Goal: Task Accomplishment & Management: Complete application form

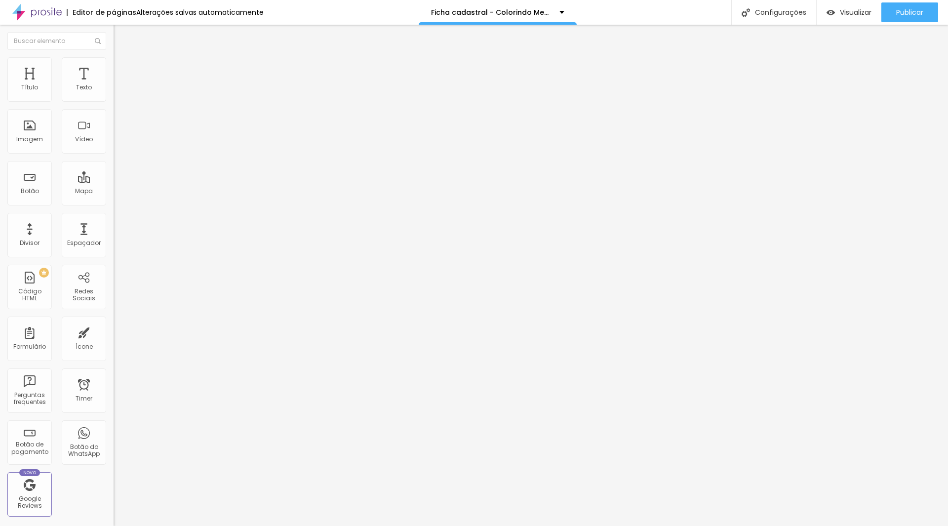
click at [114, 85] on span "Trocar imagem" at bounding box center [141, 81] width 54 height 8
drag, startPoint x: 182, startPoint y: 347, endPoint x: 230, endPoint y: 349, distance: 48.5
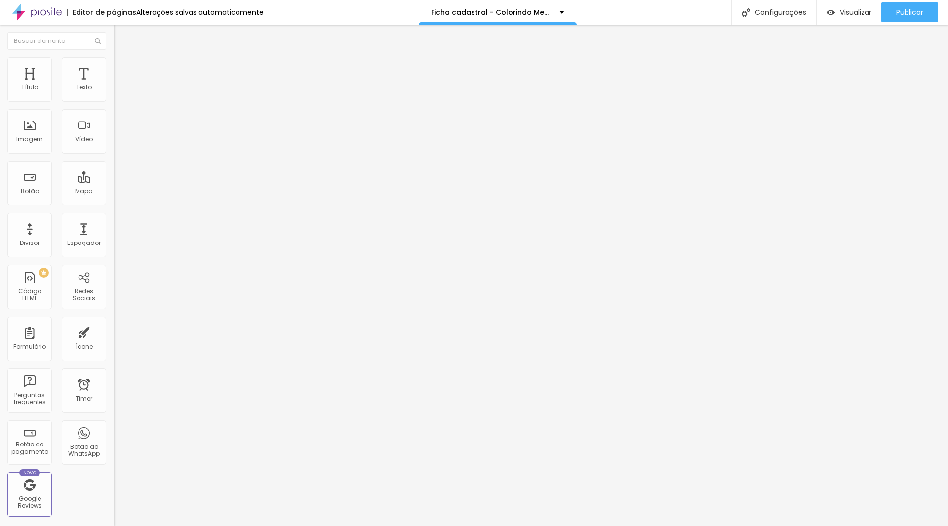
click at [114, 100] on div "Ficha Cadastral - Kids" at bounding box center [171, 91] width 114 height 17
click at [114, 100] on img at bounding box center [117, 103] width 6 height 6
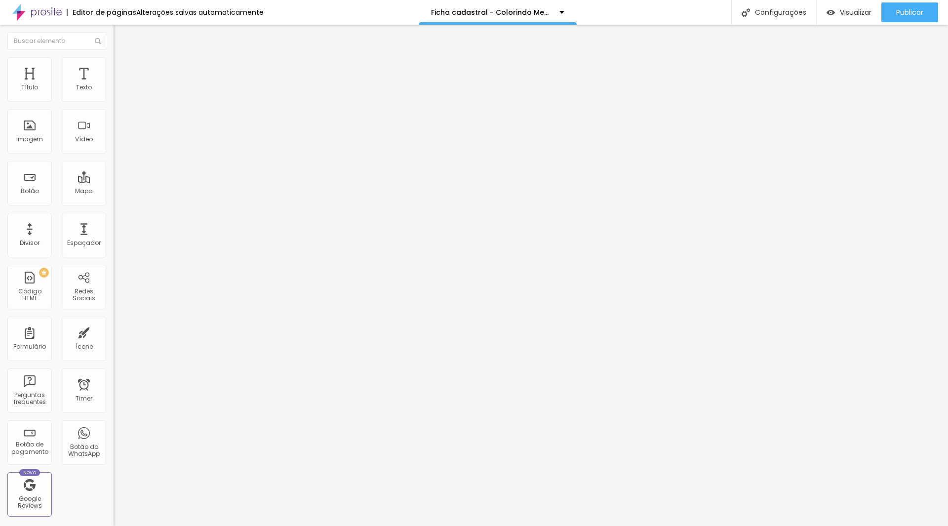
click at [120, 96] on div "Ficha Cadastral - Kids" at bounding box center [170, 91] width 101 height 9
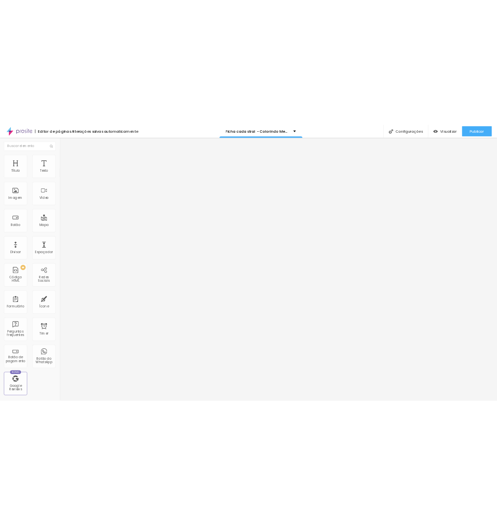
scroll to position [90, 0]
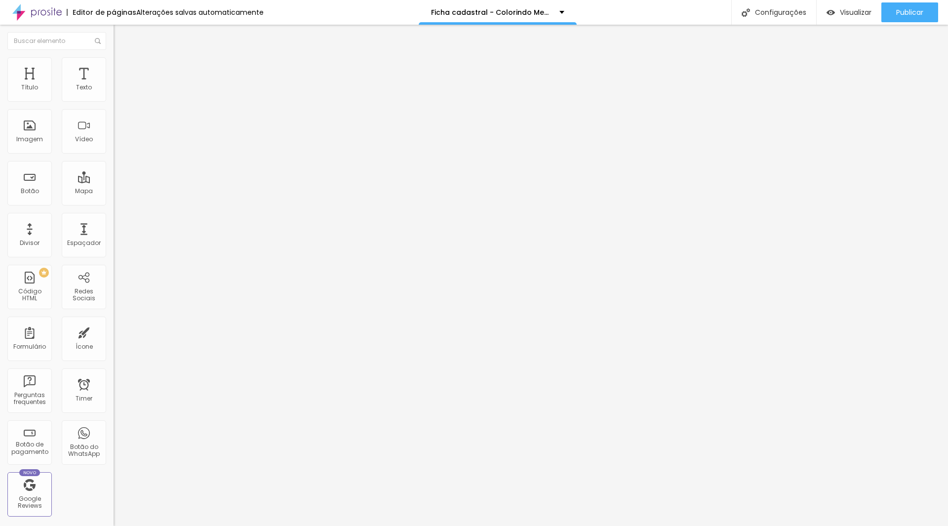
type input "Colorindo Memórias"
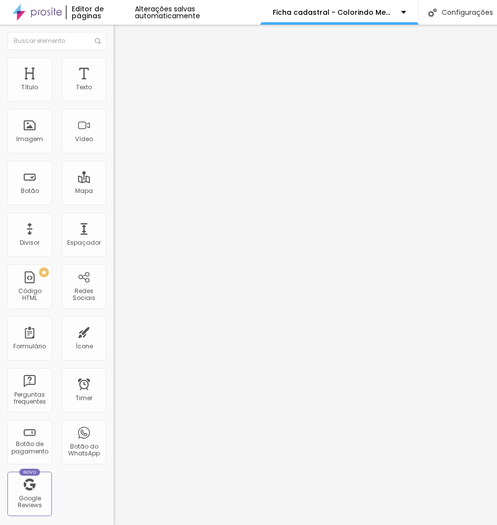
type input "Nome da mamãe completo"
drag, startPoint x: 353, startPoint y: 241, endPoint x: 164, endPoint y: 242, distance: 188.6
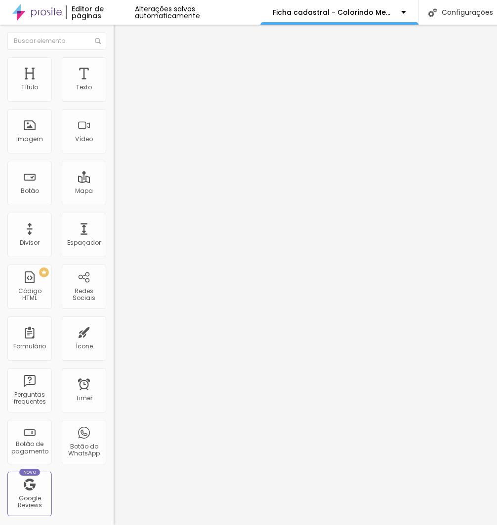
drag, startPoint x: 372, startPoint y: 281, endPoint x: 222, endPoint y: 277, distance: 150.2
drag, startPoint x: 141, startPoint y: 277, endPoint x: 54, endPoint y: 277, distance: 87.4
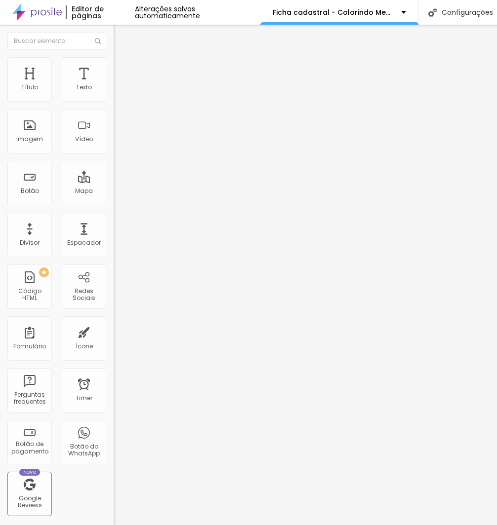
type input "E-mail"
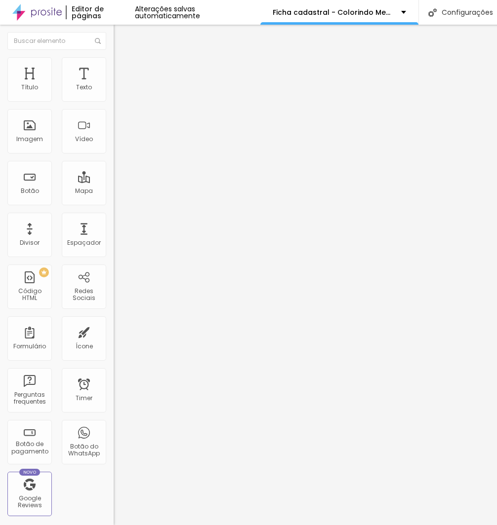
scroll to position [17, 0]
drag, startPoint x: 190, startPoint y: 370, endPoint x: 173, endPoint y: 296, distance: 76.3
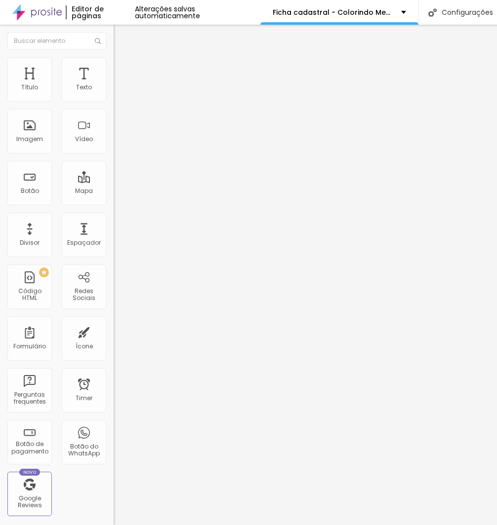
drag, startPoint x: 84, startPoint y: 267, endPoint x: 85, endPoint y: 229, distance: 38.0
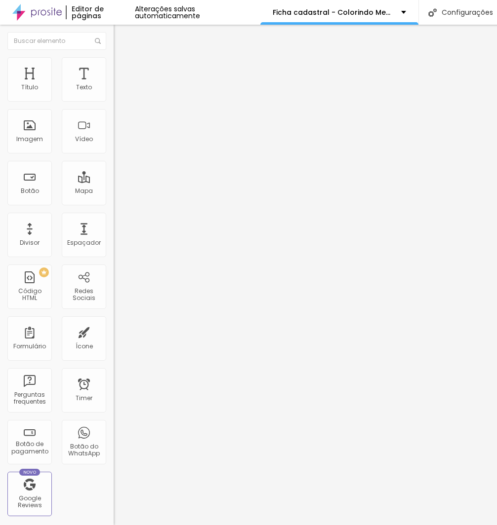
drag, startPoint x: 123, startPoint y: 281, endPoint x: 58, endPoint y: 276, distance: 65.9
type input "R"
type input "CPF"
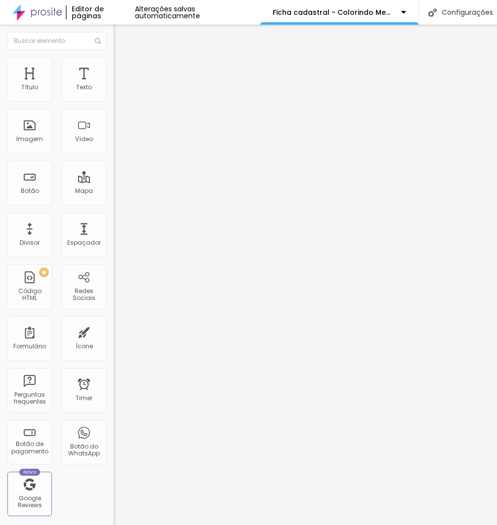
drag, startPoint x: 82, startPoint y: 352, endPoint x: 82, endPoint y: 313, distance: 39.5
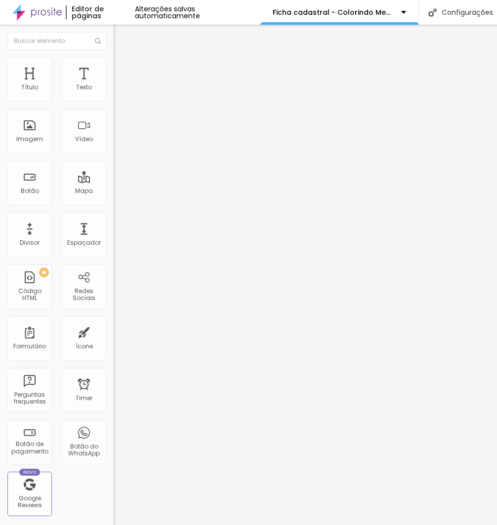
drag, startPoint x: 202, startPoint y: 316, endPoint x: 79, endPoint y: 306, distance: 124.4
type input "Celular"
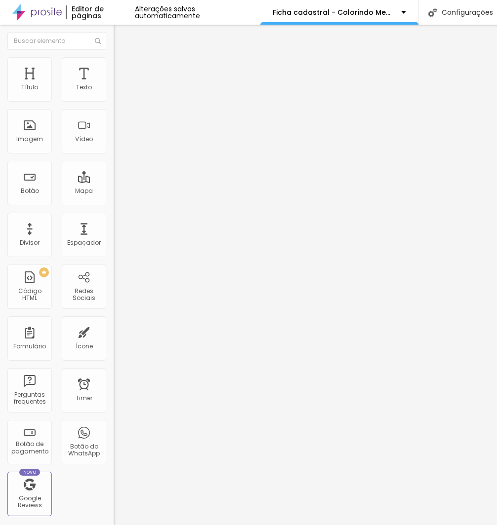
drag, startPoint x: 87, startPoint y: 388, endPoint x: 82, endPoint y: 354, distance: 34.8
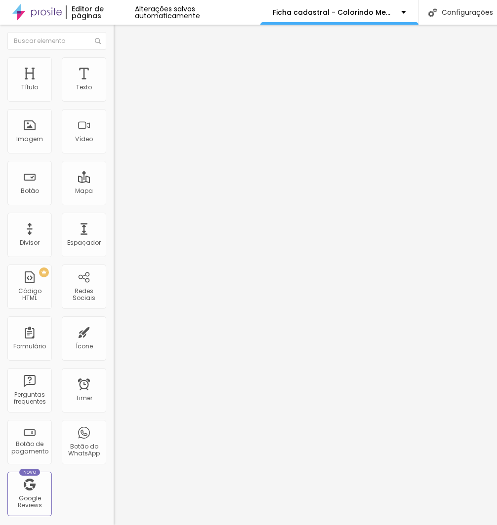
drag, startPoint x: 64, startPoint y: 337, endPoint x: 1, endPoint y: 331, distance: 63.5
drag, startPoint x: 155, startPoint y: 340, endPoint x: 11, endPoint y: 324, distance: 144.5
type input "Nome do segundo responsável"
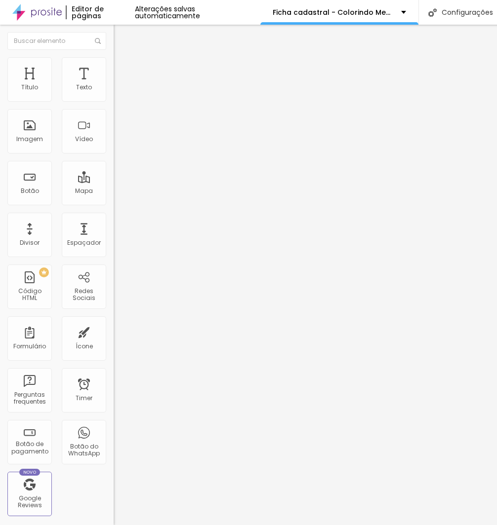
type input "Necessário para assinatura do contrato"
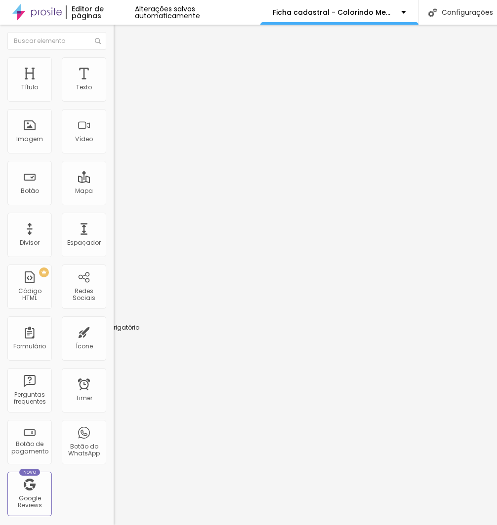
drag, startPoint x: 82, startPoint y: 335, endPoint x: 79, endPoint y: 294, distance: 40.6
drag, startPoint x: 131, startPoint y: 291, endPoint x: 35, endPoint y: 293, distance: 96.3
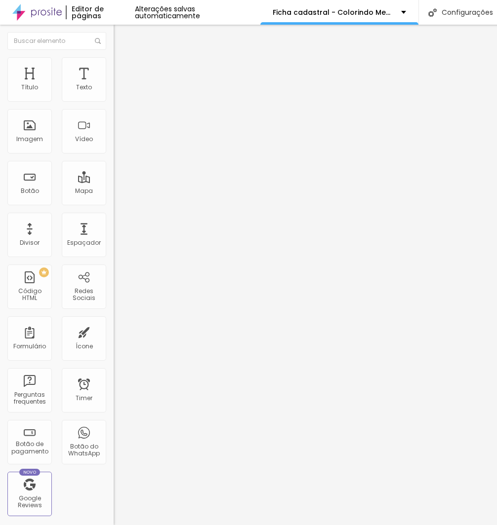
type input "CPF"
drag, startPoint x: 189, startPoint y: 365, endPoint x: 132, endPoint y: 321, distance: 71.8
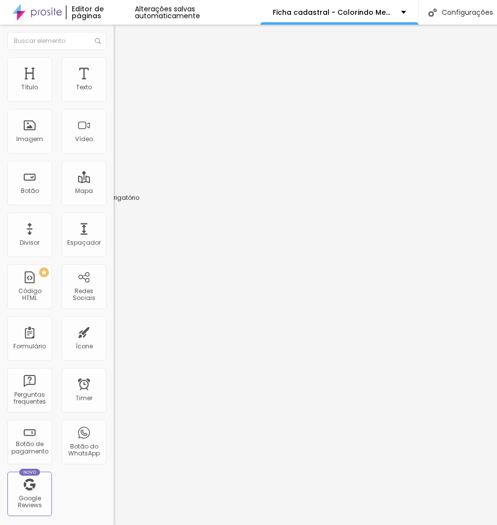
drag, startPoint x: 86, startPoint y: 338, endPoint x: 90, endPoint y: 184, distance: 154.1
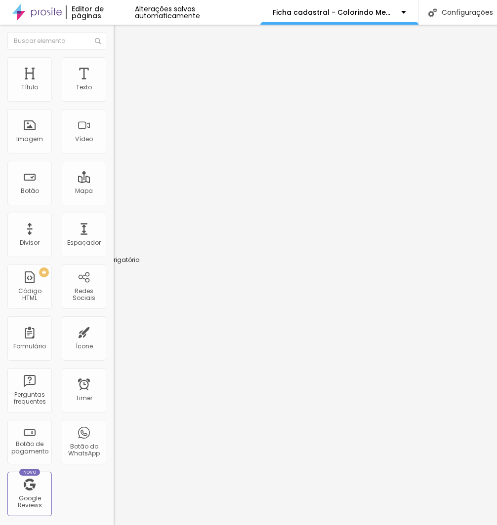
drag, startPoint x: 82, startPoint y: 321, endPoint x: 81, endPoint y: 229, distance: 92.3
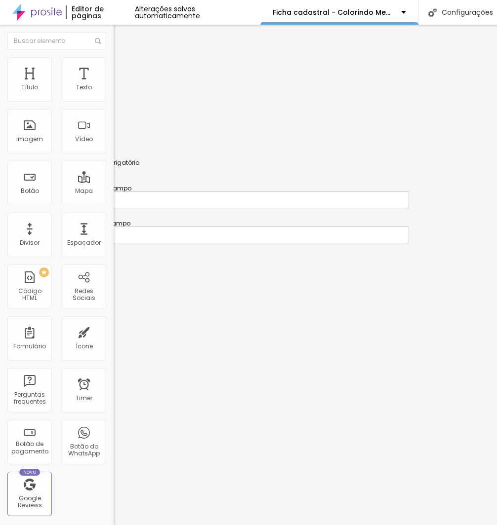
drag, startPoint x: 85, startPoint y: 202, endPoint x: 86, endPoint y: 146, distance: 56.3
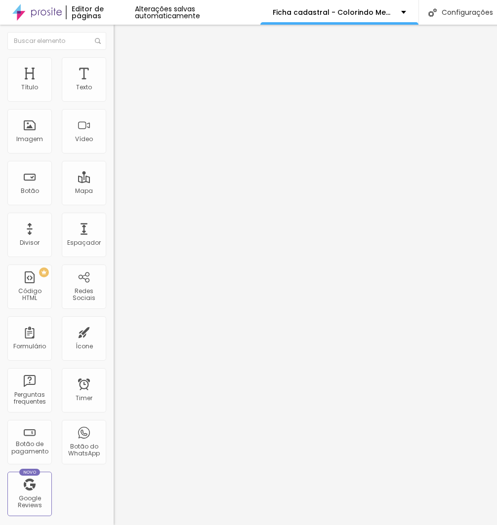
drag, startPoint x: 132, startPoint y: 174, endPoint x: 46, endPoint y: 188, distance: 86.9
type input "Data de [PERSON_NAME]"
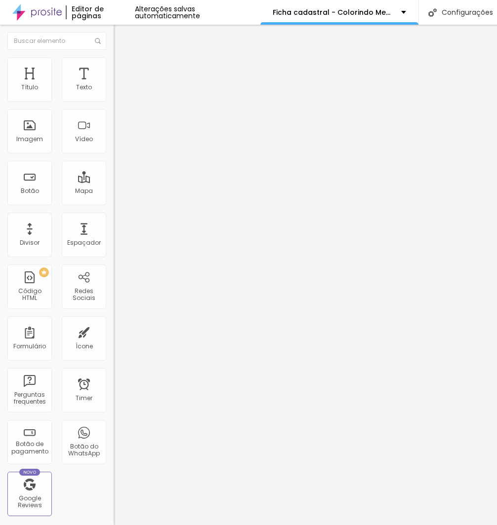
drag, startPoint x: 88, startPoint y: 338, endPoint x: 90, endPoint y: 277, distance: 60.8
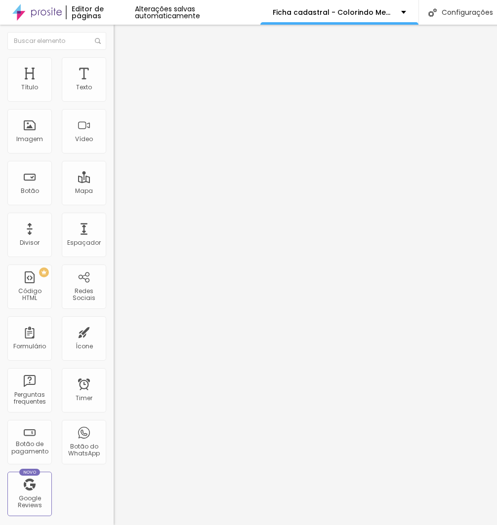
drag, startPoint x: 130, startPoint y: 290, endPoint x: 69, endPoint y: 290, distance: 61.2
type input "Data de [PERSON_NAME]"
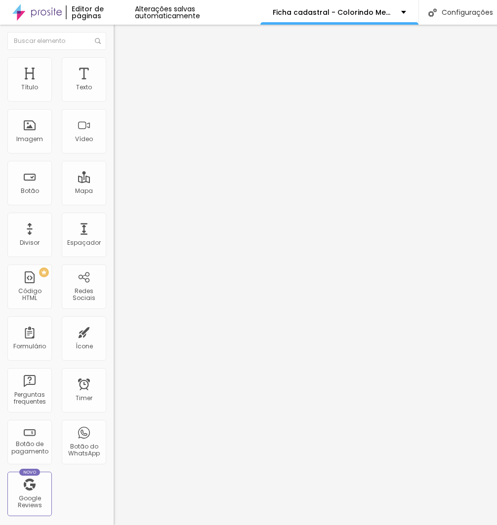
drag, startPoint x: 154, startPoint y: 335, endPoint x: 76, endPoint y: 334, distance: 77.5
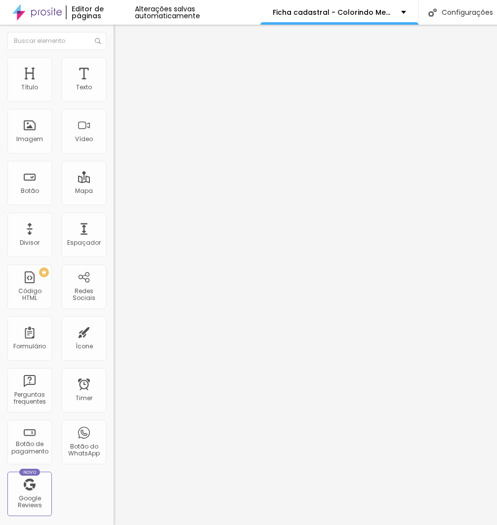
type input "Celular"
drag, startPoint x: 139, startPoint y: 362, endPoint x: 75, endPoint y: 362, distance: 64.2
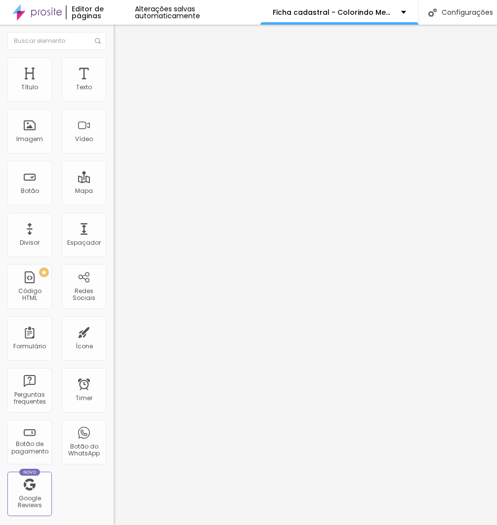
drag, startPoint x: 143, startPoint y: 321, endPoint x: 18, endPoint y: 327, distance: 125.6
type input "Endereço residencial completo"
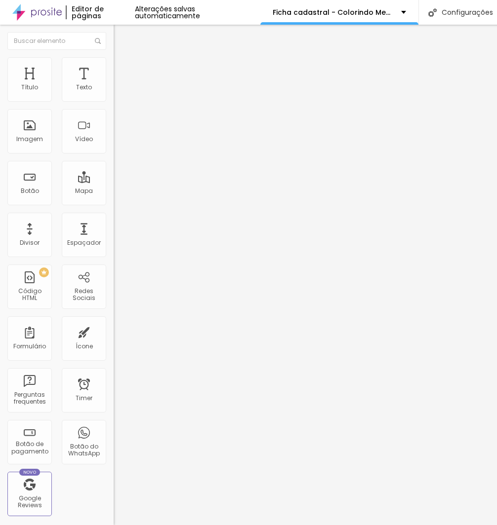
scroll to position [281, 0]
type input "Não esquecer do Cep."
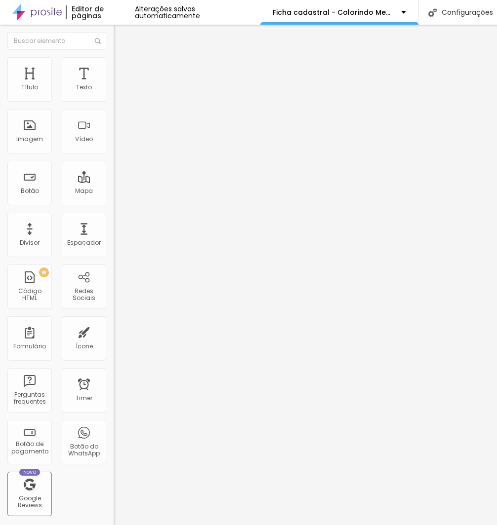
drag, startPoint x: 136, startPoint y: 323, endPoint x: 166, endPoint y: 321, distance: 30.2
type input "Nome do 2° responsável"
drag, startPoint x: 317, startPoint y: 321, endPoint x: 364, endPoint y: 319, distance: 47.4
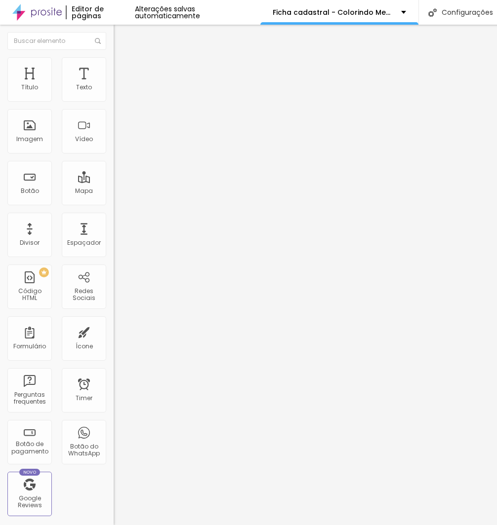
type input "Necessário para contrato"
drag, startPoint x: 86, startPoint y: 334, endPoint x: 94, endPoint y: 179, distance: 154.7
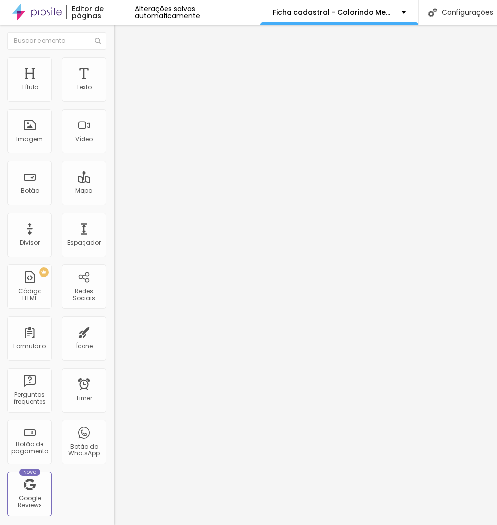
drag, startPoint x: 178, startPoint y: 157, endPoint x: -56, endPoint y: 171, distance: 234.5
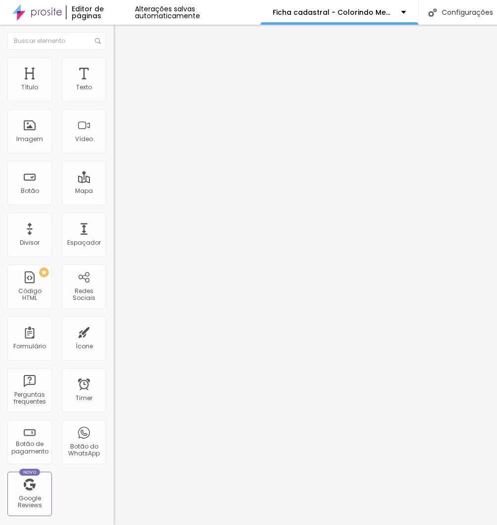
click at [0, 171] on html "Editor de páginas Alterações salvas automaticamente Ficha cadastral - Colorindo…" at bounding box center [248, 262] width 497 height 525
type input "Grau de Parentesco do 2° responsável"
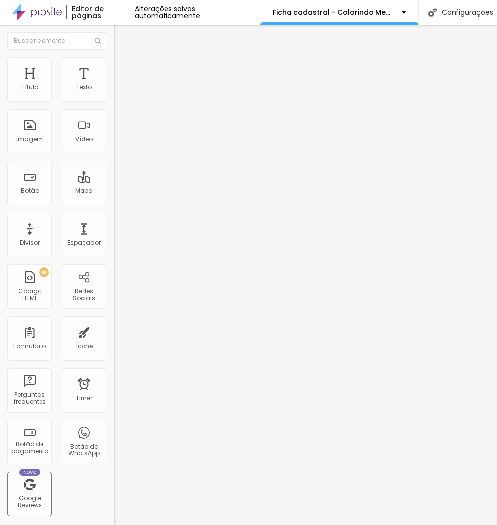
drag, startPoint x: 131, startPoint y: 322, endPoint x: -50, endPoint y: 322, distance: 181.2
click at [0, 322] on html "Editor de páginas Alterações salvas automaticamente Ficha cadastral - Colorindo…" at bounding box center [248, 262] width 497 height 525
type input "Nome do Dependente 1"
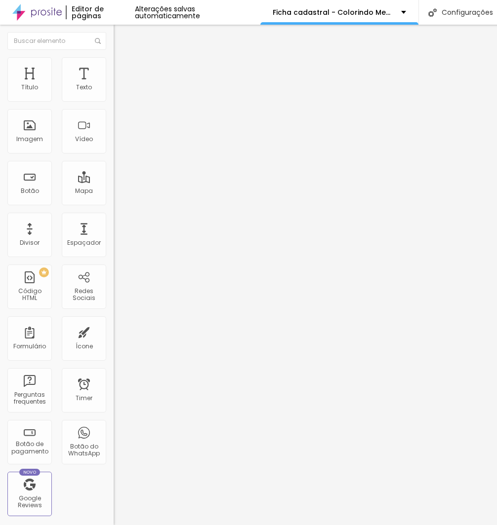
drag, startPoint x: 131, startPoint y: 359, endPoint x: 20, endPoint y: 358, distance: 110.6
type input "Data de [PERSON_NAME]"
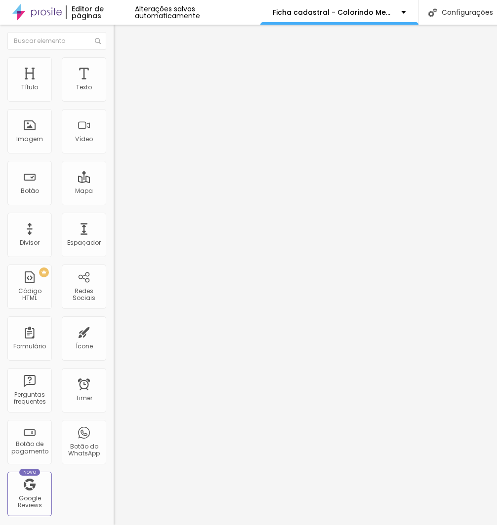
scroll to position [364, 0]
drag, startPoint x: 136, startPoint y: 336, endPoint x: 9, endPoint y: 338, distance: 126.4
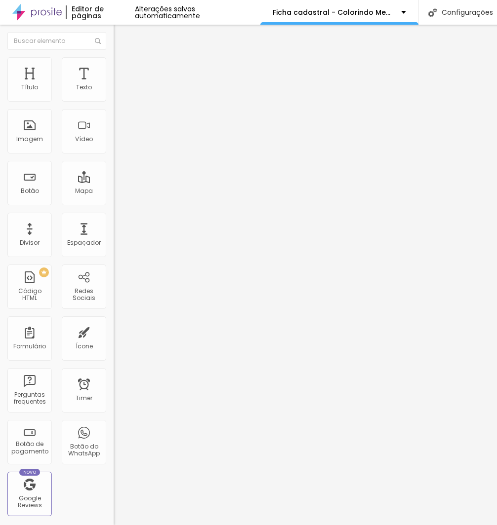
type input "Nome do Dependente 2"
drag, startPoint x: 139, startPoint y: 374, endPoint x: 54, endPoint y: 369, distance: 85.1
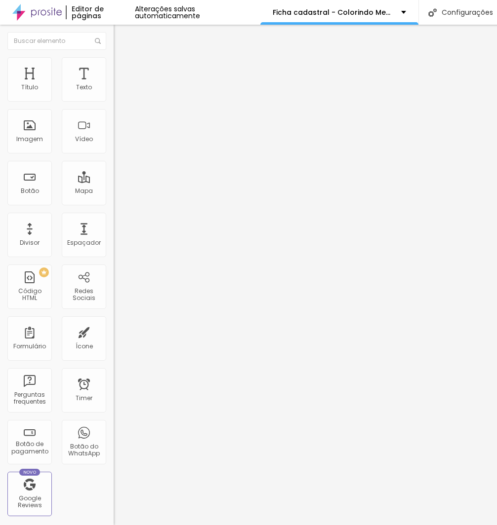
type input "Data de [PERSON_NAME]"
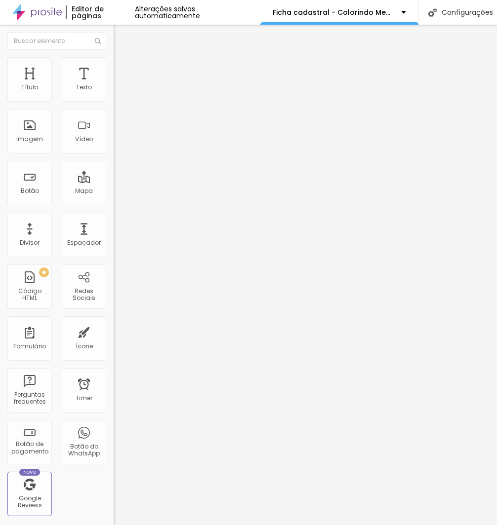
drag, startPoint x: 144, startPoint y: 326, endPoint x: 56, endPoint y: 321, distance: 87.5
type input "Nome do Dependente 3"
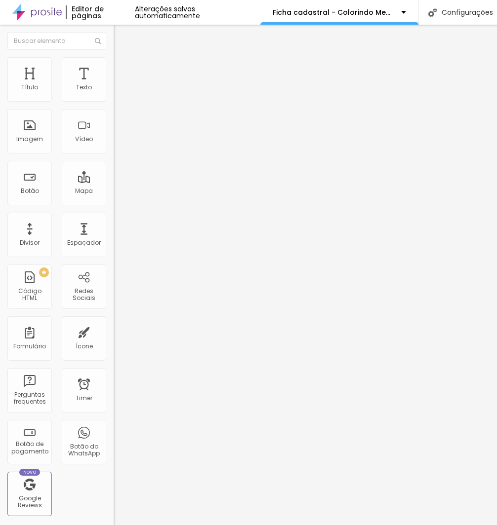
drag, startPoint x: 143, startPoint y: 326, endPoint x: -34, endPoint y: 316, distance: 177.1
click at [0, 316] on html "Editor de páginas Alterações salvas automaticamente Ficha cadastral - Colorindo…" at bounding box center [248, 262] width 497 height 525
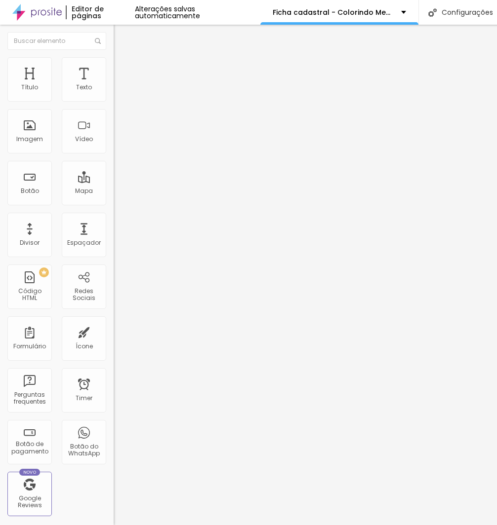
scroll to position [513, 0]
type input "Data de [PERSON_NAME]"
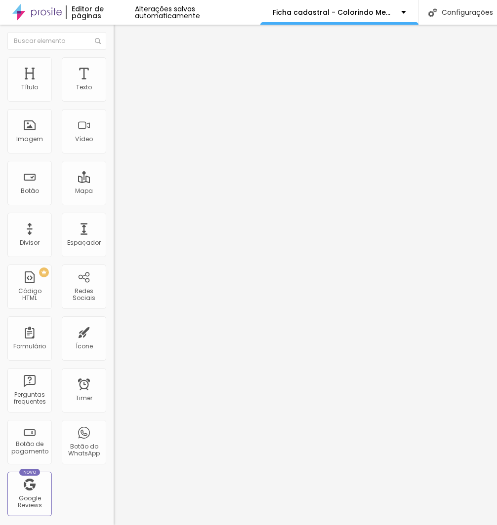
drag, startPoint x: 183, startPoint y: 318, endPoint x: -50, endPoint y: 321, distance: 233.6
click at [0, 321] on html "Editor de páginas Alterações salvas automaticamente Ficha cadastral - Colorindo…" at bounding box center [248, 262] width 497 height 525
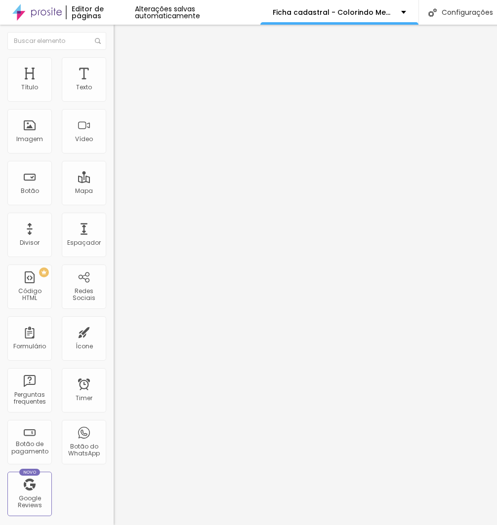
drag, startPoint x: 151, startPoint y: 273, endPoint x: 99, endPoint y: 277, distance: 51.5
drag, startPoint x: 188, startPoint y: 216, endPoint x: 52, endPoint y: 226, distance: 136.1
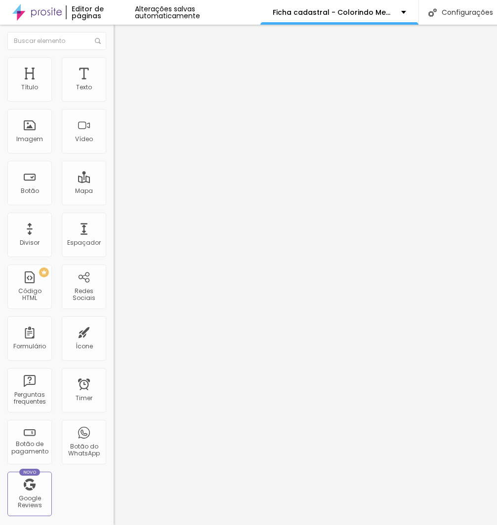
type input "c"
type input "Condição de pagamento"
drag, startPoint x: 169, startPoint y: 270, endPoint x: 114, endPoint y: 273, distance: 55.9
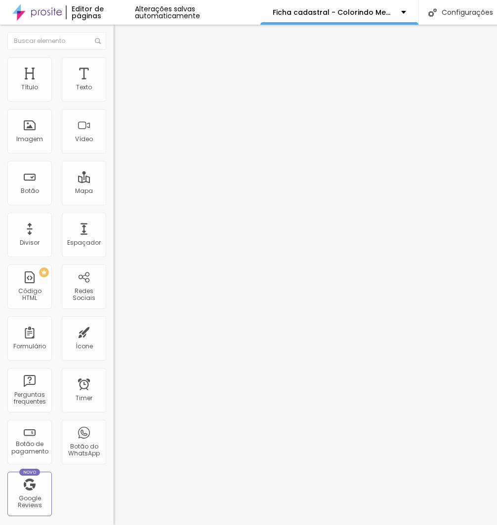
type input "R$285,00 a vista"
drag, startPoint x: 163, startPoint y: 292, endPoint x: 89, endPoint y: 292, distance: 73.6
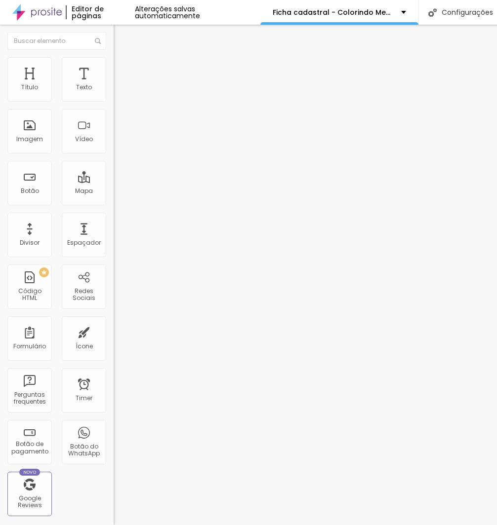
type input "R$300,00 em até 5x sem juros"
type input "R$285,00 a vista com 5% de desconto já aplicado"
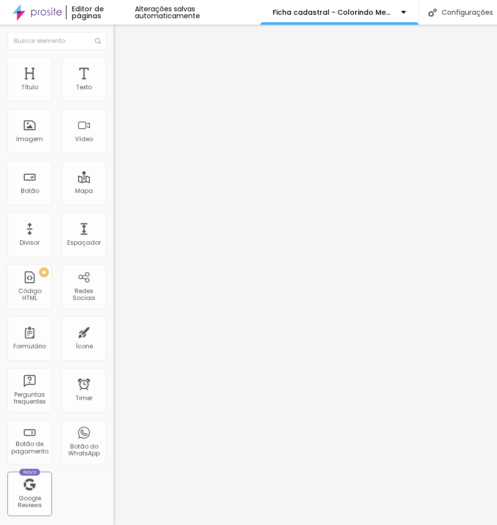
drag, startPoint x: 190, startPoint y: 281, endPoint x: -25, endPoint y: 283, distance: 214.8
click at [0, 283] on html "Editor de páginas Alterações salvas automaticamente Ficha cadastral - Colorindo…" at bounding box center [248, 262] width 497 height 525
type input "Autoriza uso de imagem em nossas redes sociais?"
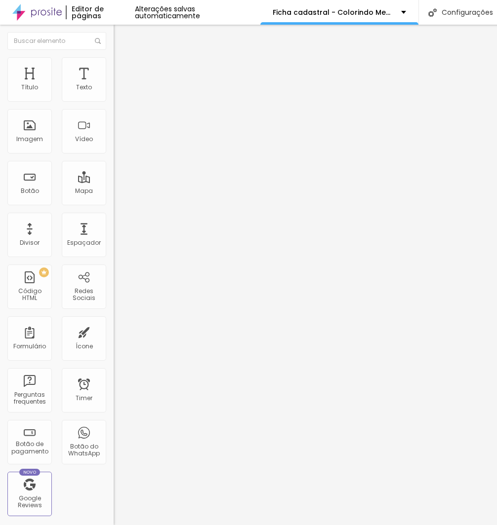
drag, startPoint x: 160, startPoint y: 275, endPoint x: 61, endPoint y: 275, distance: 99.2
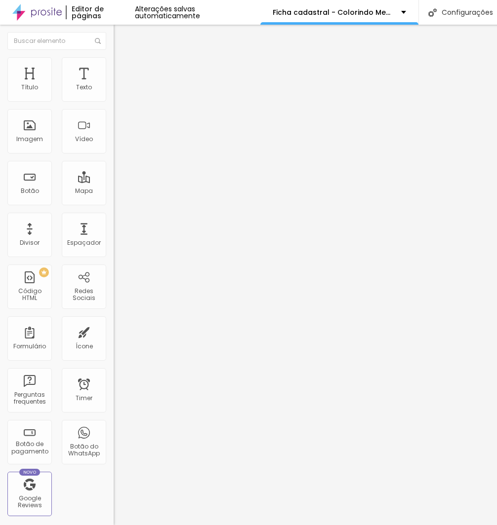
type input "Sim"
drag, startPoint x: 157, startPoint y: 299, endPoint x: 44, endPoint y: 294, distance: 112.2
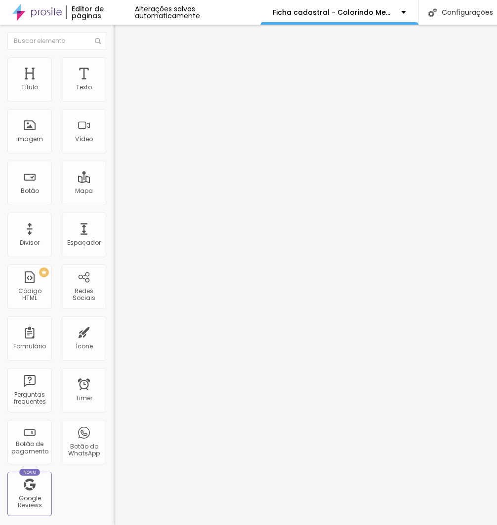
type input "Não"
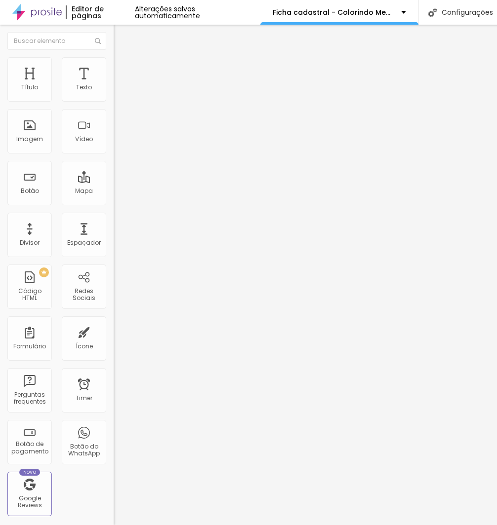
scroll to position [707, 0]
drag, startPoint x: 140, startPoint y: 289, endPoint x: 50, endPoint y: 288, distance: 89.9
type input "Instagram"
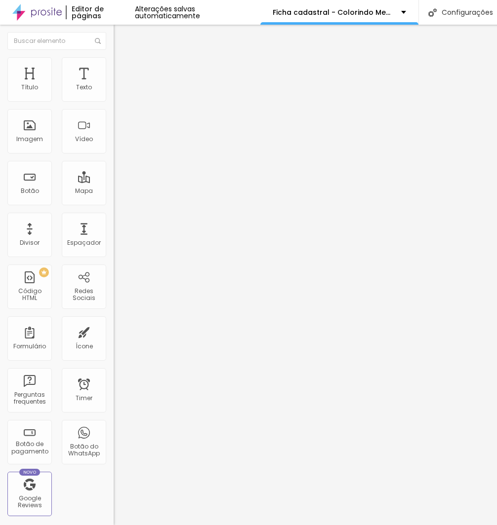
drag, startPoint x: 127, startPoint y: 324, endPoint x: 53, endPoint y: 323, distance: 74.1
type input "Facebook"
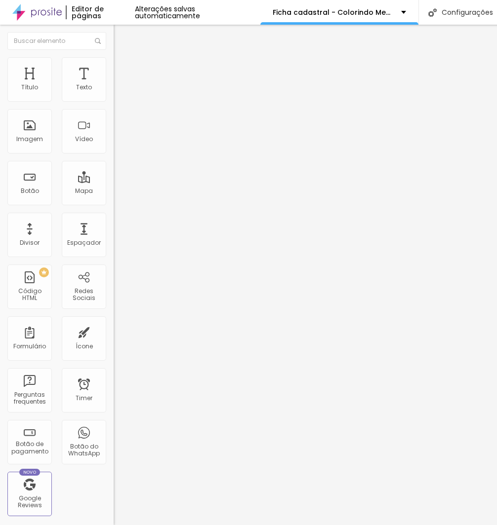
scroll to position [772, 0]
drag, startPoint x: 143, startPoint y: 293, endPoint x: -33, endPoint y: 282, distance: 175.6
click at [0, 282] on html "Editor de páginas Alterações salvas automaticamente Ficha cadastral - Colorindo…" at bounding box center [248, 262] width 497 height 525
type input "Como nos conheceu?"
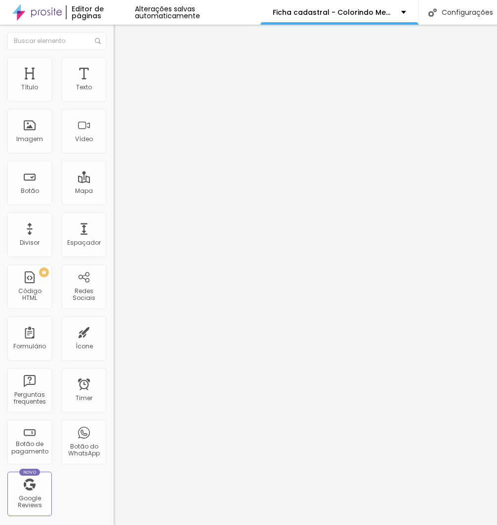
drag, startPoint x: 154, startPoint y: 326, endPoint x: 58, endPoint y: 322, distance: 95.4
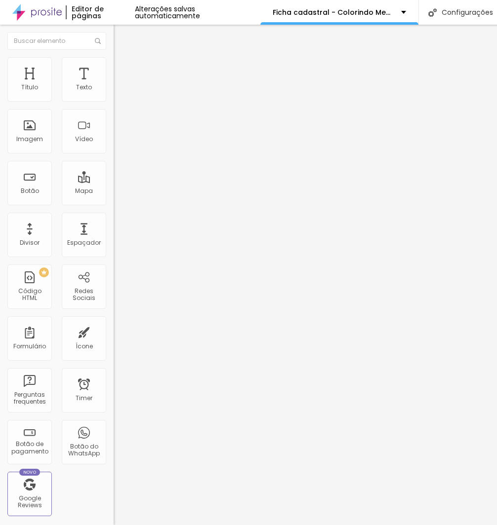
type input "Quais outros serviços você possui interesse futuramente?"
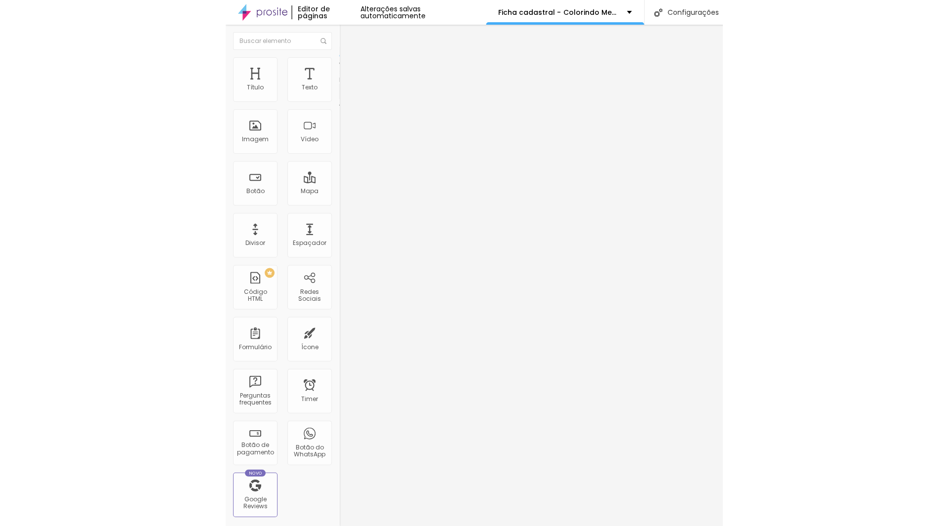
scroll to position [757, 0]
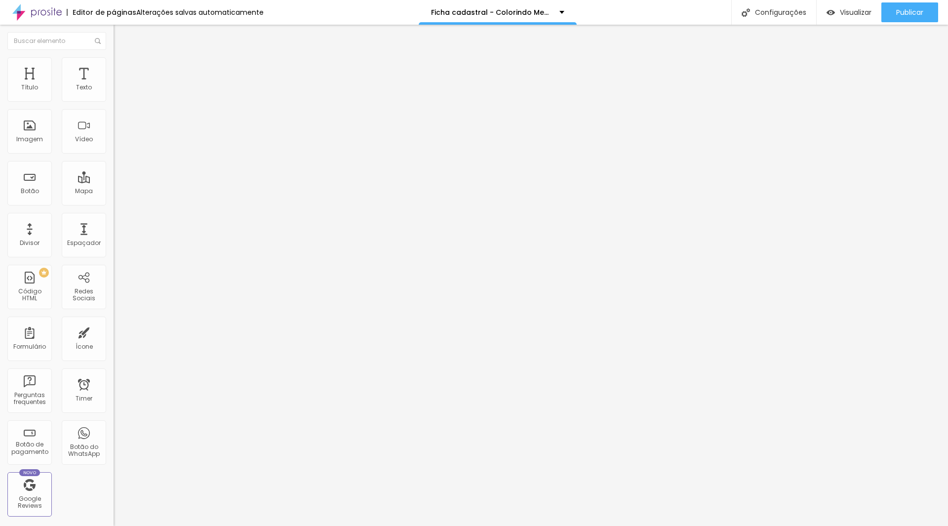
click at [895, 14] on button "Publicar" at bounding box center [909, 12] width 57 height 20
